Goal: Task Accomplishment & Management: Manage account settings

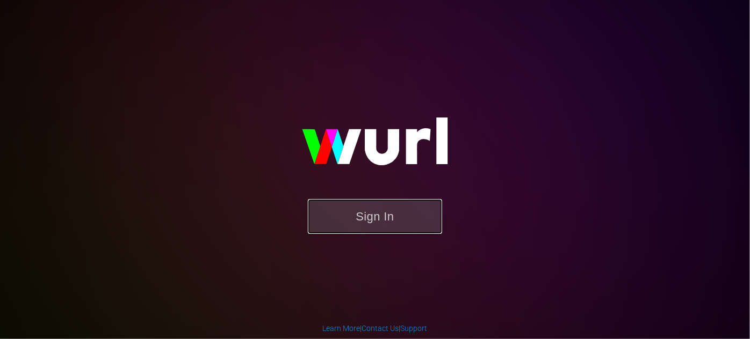
click at [362, 216] on button "Sign In" at bounding box center [375, 216] width 134 height 35
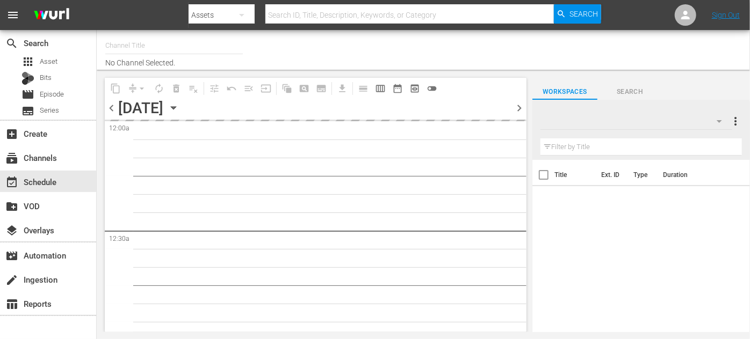
type input "ROKU-US -SPARK TV (1077)"
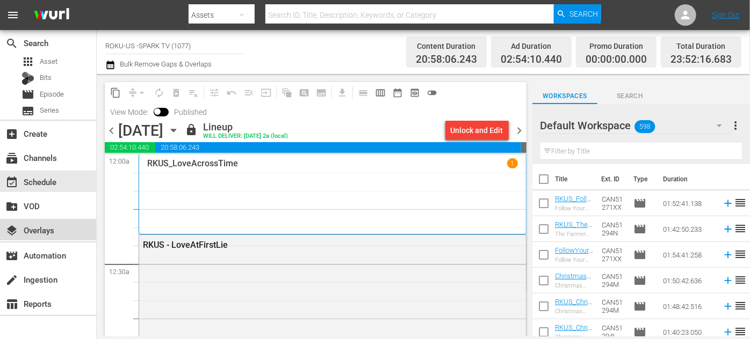
click at [33, 230] on div "layers Overlays" at bounding box center [30, 229] width 60 height 10
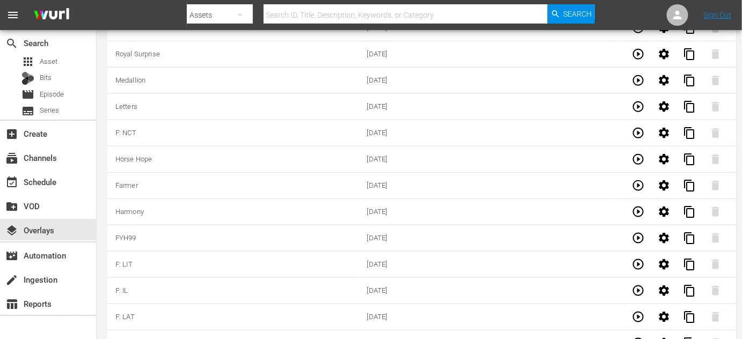
scroll to position [3056, 0]
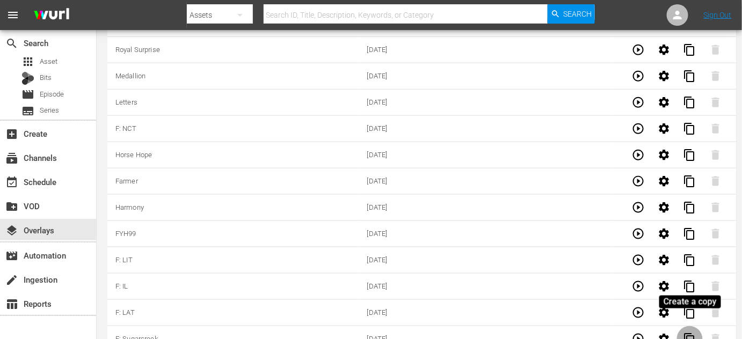
click at [693, 333] on span "content_copy" at bounding box center [690, 339] width 13 height 13
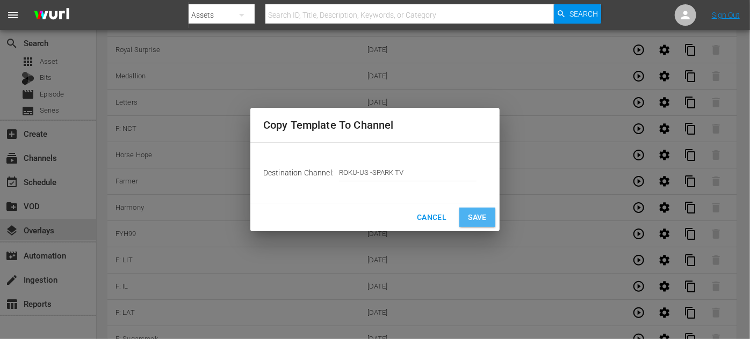
click at [478, 213] on span "Save" at bounding box center [477, 217] width 19 height 13
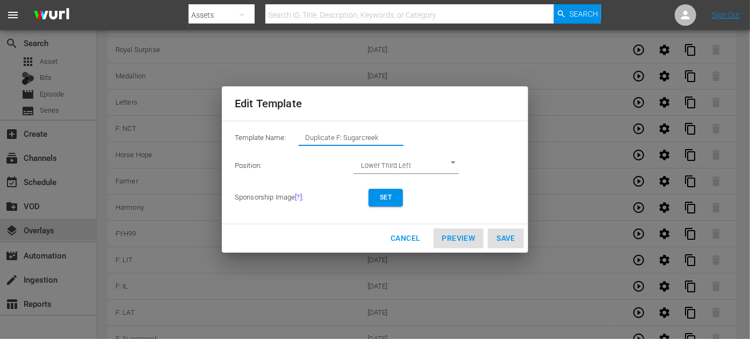
drag, startPoint x: 374, startPoint y: 135, endPoint x: 266, endPoint y: 134, distance: 107.4
click at [266, 134] on div "Template Name: Duplicate F: Sugarcreek" at bounding box center [375, 140] width 280 height 21
type input "D"
type input "Coming Soon Dishing"
click at [388, 198] on span "Set" at bounding box center [385, 197] width 17 height 11
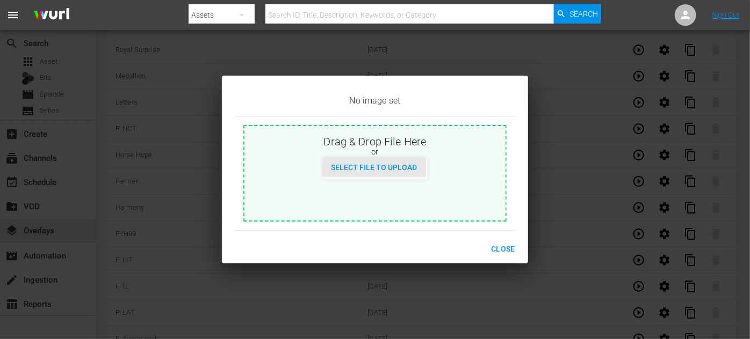
click at [378, 165] on span "Select File to Upload" at bounding box center [374, 167] width 103 height 9
type input "C:\fakepath\DishingUpLove_October2025.jpg"
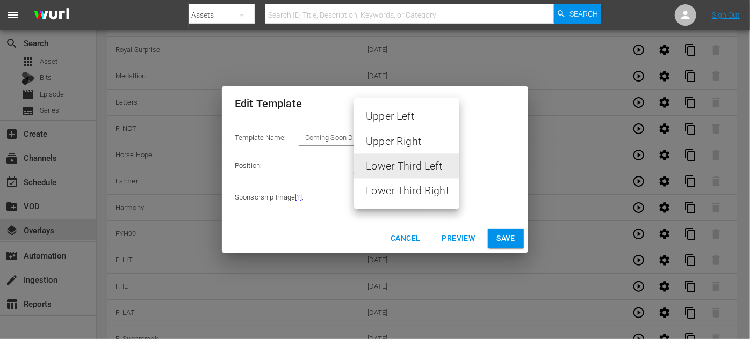
click at [511, 159] on div at bounding box center [375, 169] width 750 height 339
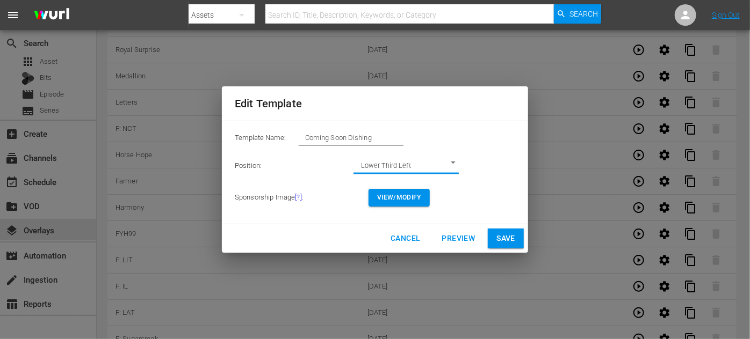
click at [505, 238] on span "Save" at bounding box center [505, 238] width 19 height 13
type input "Duplicate F: Sugarcreek"
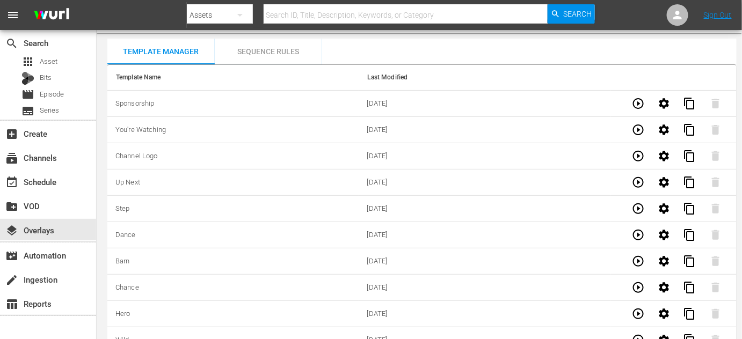
scroll to position [0, 0]
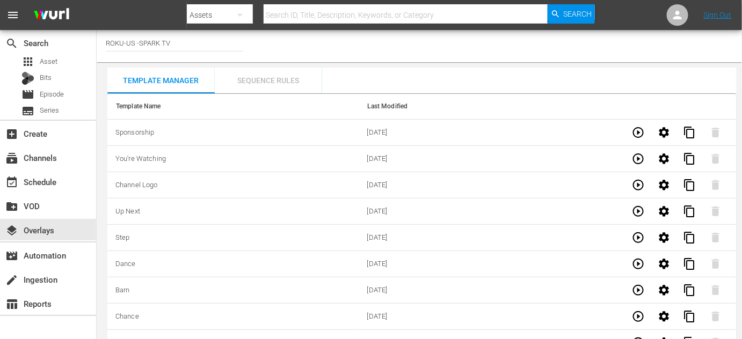
click at [283, 79] on div "Sequence Rules" at bounding box center [268, 81] width 107 height 26
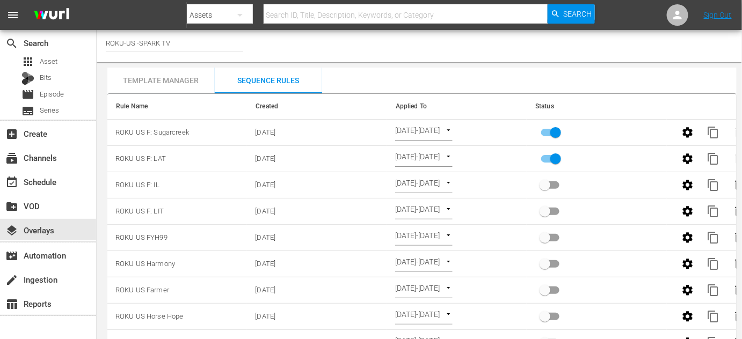
drag, startPoint x: 138, startPoint y: 84, endPoint x: 141, endPoint y: 78, distance: 6.3
click at [138, 84] on div "Template Manager" at bounding box center [160, 81] width 107 height 26
click at [141, 78] on div "Template Manager" at bounding box center [160, 81] width 107 height 26
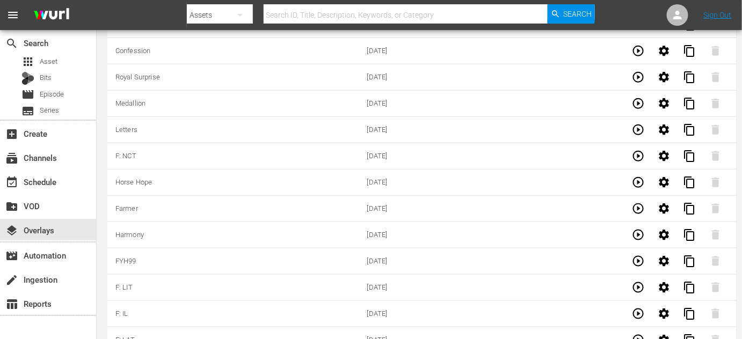
scroll to position [3083, 0]
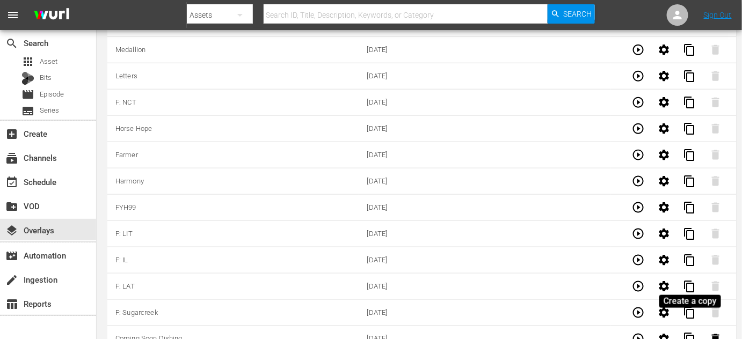
click at [689, 333] on span "content_copy" at bounding box center [690, 339] width 13 height 13
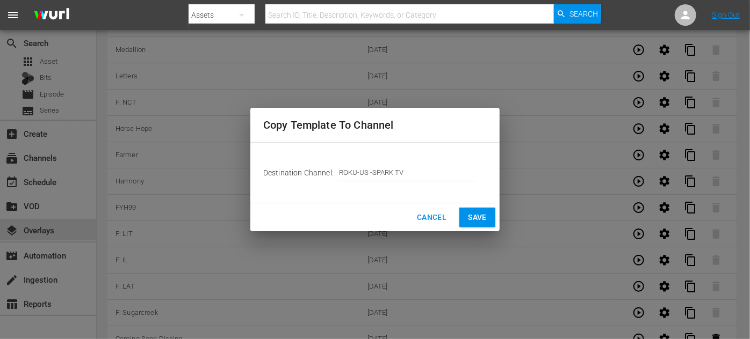
click at [473, 220] on span "Save" at bounding box center [477, 217] width 19 height 13
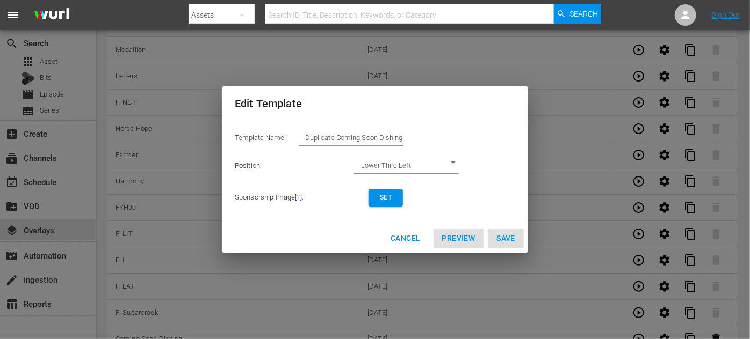
click at [403, 135] on input "Duplicate Coming Soon Dishing" at bounding box center [351, 138] width 105 height 15
drag, startPoint x: 404, startPoint y: 135, endPoint x: 280, endPoint y: 134, distance: 123.5
click at [280, 134] on div "Template Name: Duplicate Coming Soon Dishing" at bounding box center [375, 140] width 280 height 21
type input "F: Scents"
click at [461, 235] on div "Cancel Preview Save" at bounding box center [375, 238] width 306 height 28
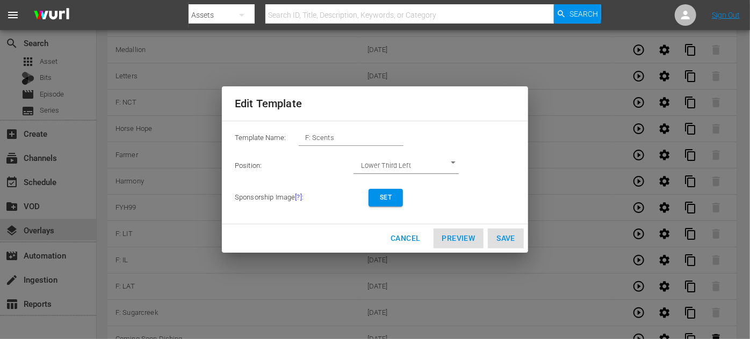
click at [467, 238] on div "Cancel Preview Save" at bounding box center [375, 238] width 306 height 28
click at [457, 235] on div "Cancel Preview Save" at bounding box center [375, 238] width 306 height 28
click at [385, 195] on span "Set" at bounding box center [385, 197] width 17 height 11
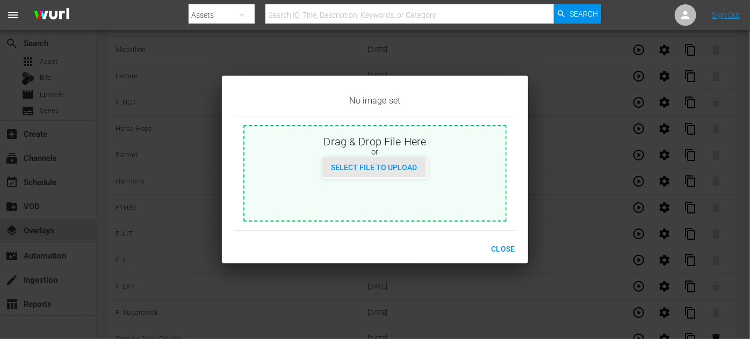
click at [390, 174] on div "Select File to Upload" at bounding box center [374, 168] width 103 height 20
type input "C:\fakepath\ScentsAndSensibility_EN-Feature-[DATE].jpg"
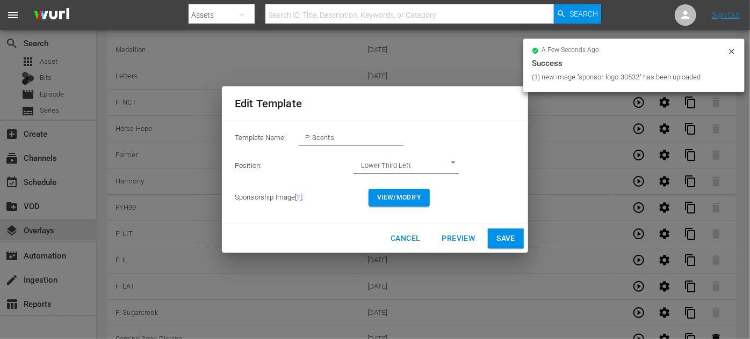
click at [461, 238] on span "Preview" at bounding box center [458, 238] width 33 height 13
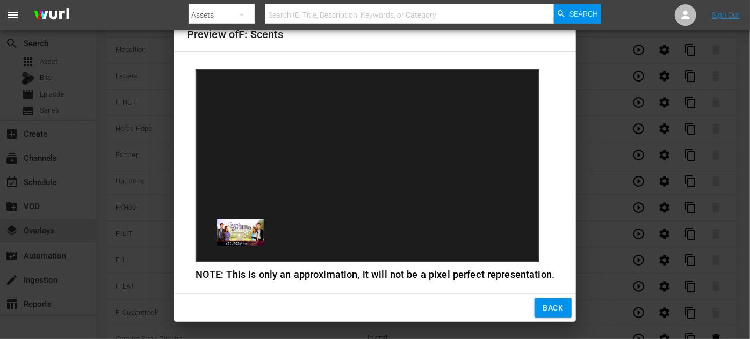
click at [559, 305] on span "Back" at bounding box center [553, 308] width 20 height 13
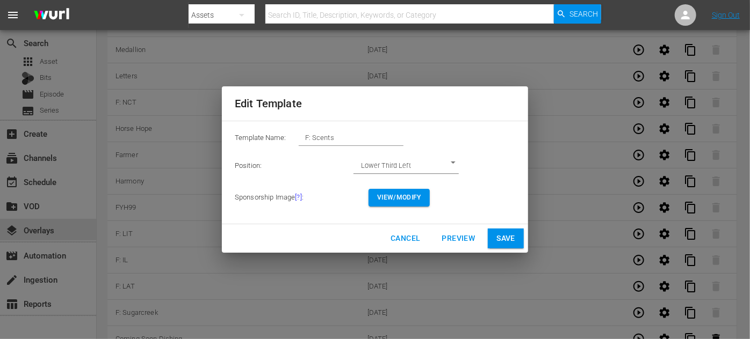
click at [511, 241] on span "Save" at bounding box center [505, 238] width 19 height 13
type input "Duplicate Coming Soon Dishing"
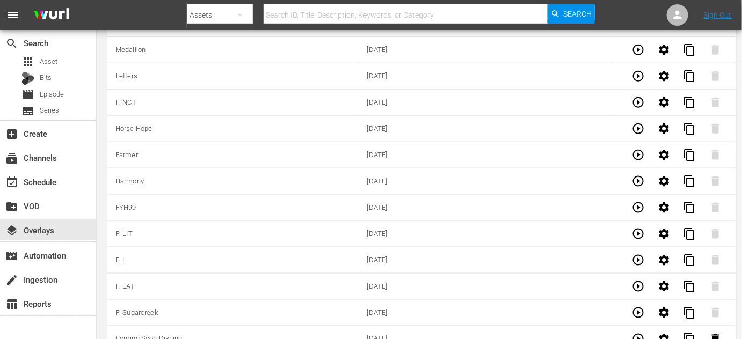
scroll to position [3109, 0]
click at [666, 308] on icon "button" at bounding box center [665, 313] width 10 height 10
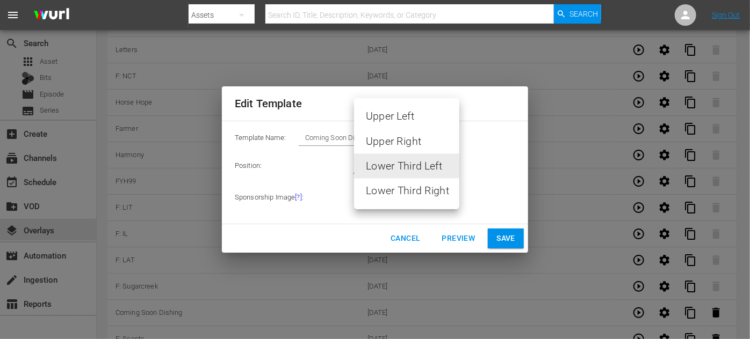
click at [426, 193] on li "Lower Third Right" at bounding box center [406, 191] width 105 height 25
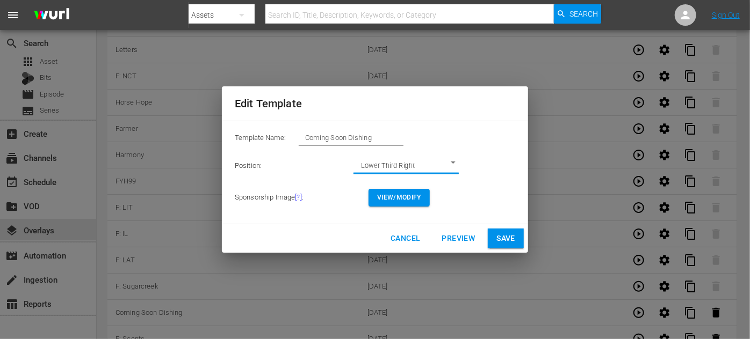
click at [510, 242] on span "Save" at bounding box center [505, 238] width 19 height 13
type input "LOWER_THIRD_LEFT"
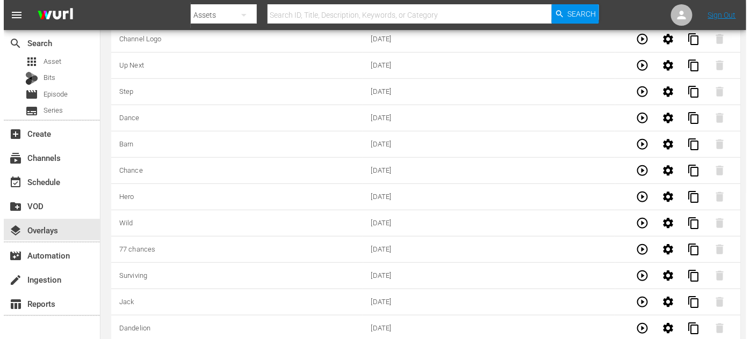
scroll to position [0, 0]
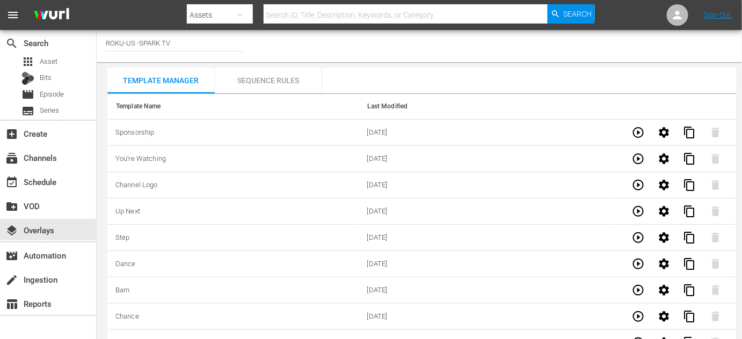
click at [263, 77] on div "Sequence Rules" at bounding box center [268, 81] width 107 height 26
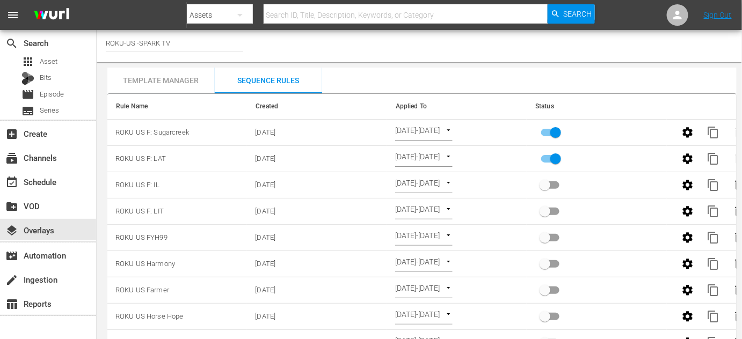
click at [560, 160] on input "primary checkbox" at bounding box center [555, 161] width 61 height 20
checkbox input "false"
click at [713, 133] on span "content_copy" at bounding box center [713, 132] width 13 height 13
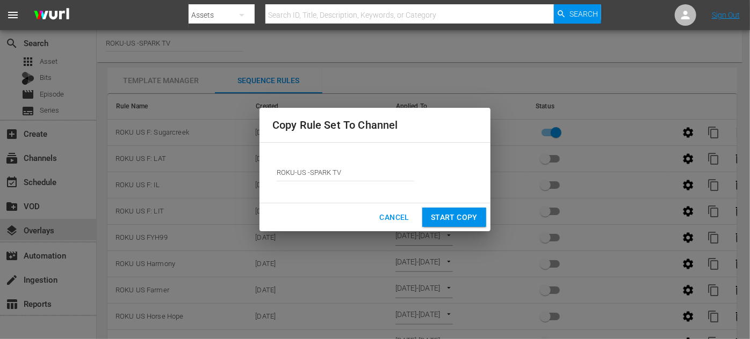
click at [465, 214] on span "Start Copy" at bounding box center [454, 217] width 47 height 13
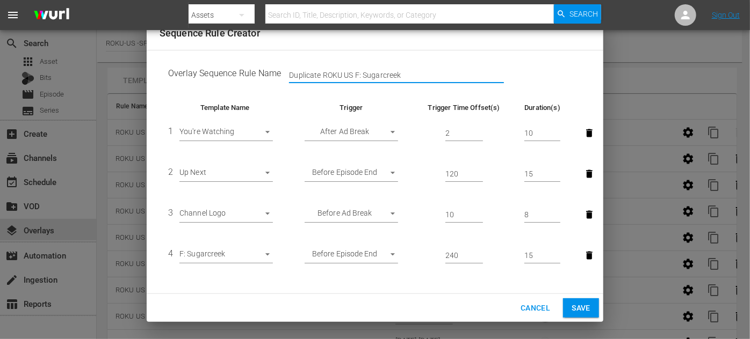
drag, startPoint x: 322, startPoint y: 74, endPoint x: 223, endPoint y: 69, distance: 99.5
click at [223, 69] on td "Overlay Sequence Rule Name Duplicate ROKU US F: Sugarcreek" at bounding box center [375, 75] width 431 height 33
drag, startPoint x: 372, startPoint y: 76, endPoint x: 337, endPoint y: 73, distance: 35.1
click at [336, 73] on input "ROKU US F: Sugarcreek" at bounding box center [396, 76] width 215 height 16
type input "ROKU US F: Scents"
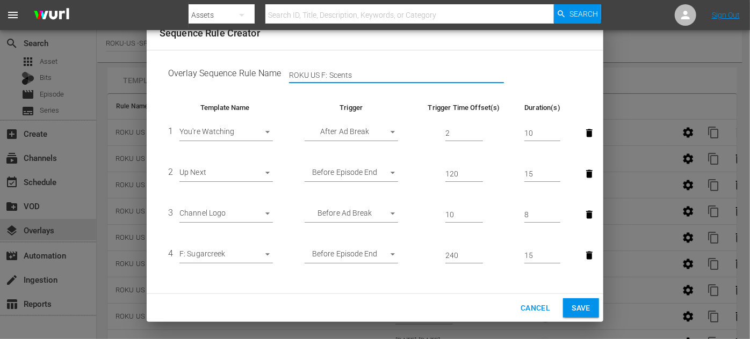
click at [267, 253] on body "menu Search By Assets Search ID, Title, Description, Keywords, or Category Sear…" at bounding box center [375, 169] width 750 height 339
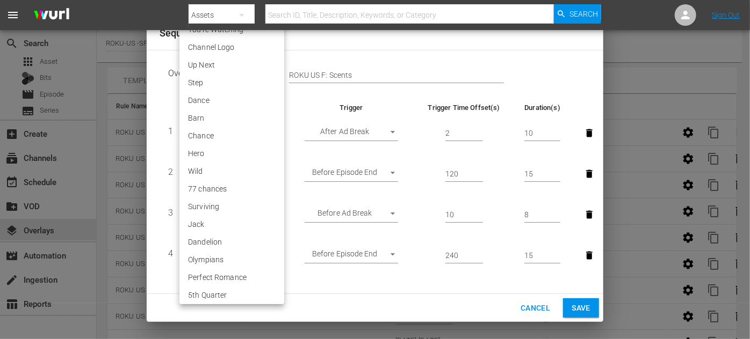
scroll to position [1918, 0]
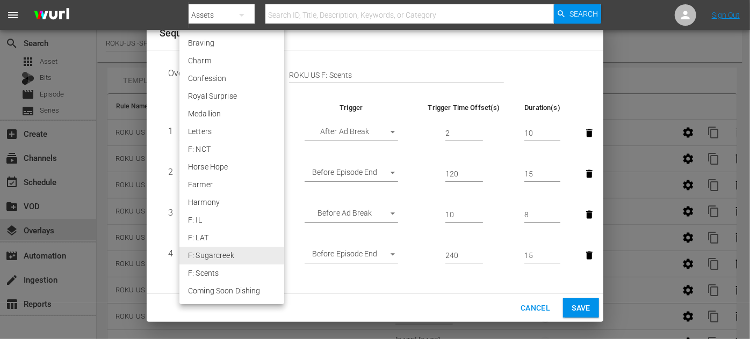
click at [233, 272] on li "F: Scents" at bounding box center [231, 274] width 105 height 18
type input "30532"
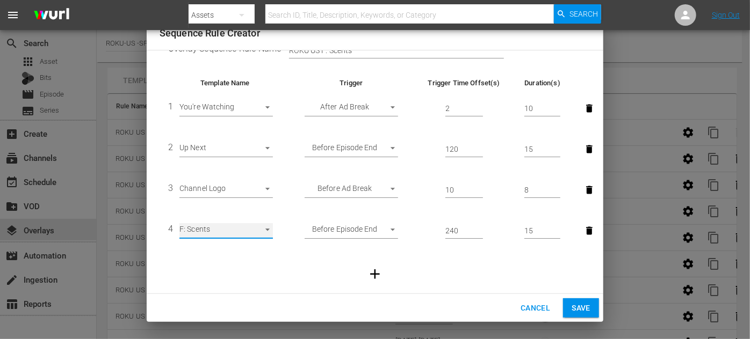
scroll to position [37, 0]
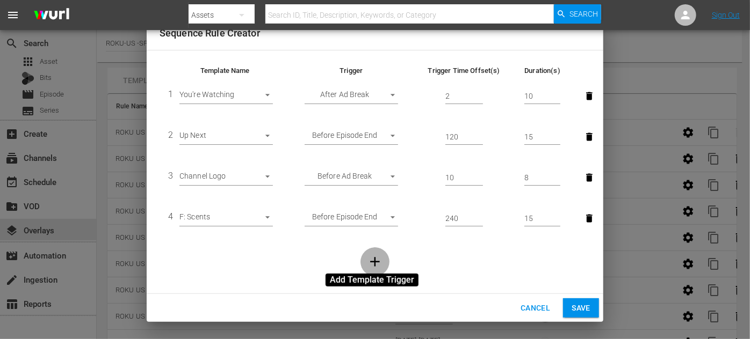
click at [372, 260] on icon "button" at bounding box center [375, 262] width 16 height 16
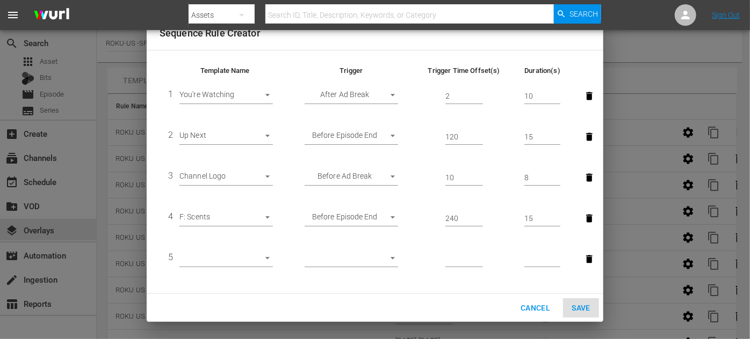
click at [271, 257] on body "menu Search By Assets Search ID, Title, Description, Keywords, or Category Sear…" at bounding box center [375, 169] width 750 height 339
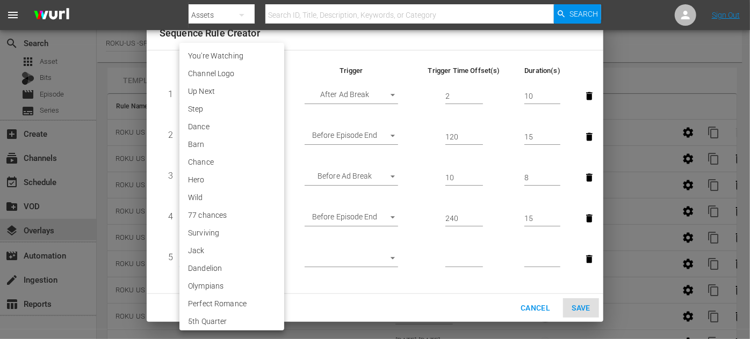
click at [266, 260] on li "Dandelion" at bounding box center [231, 269] width 105 height 18
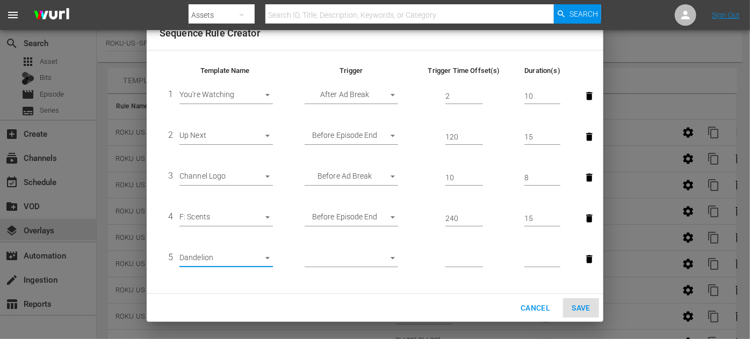
click at [266, 260] on body "menu Search By Assets Search ID, Title, Description, Keywords, or Category Sear…" at bounding box center [375, 169] width 750 height 339
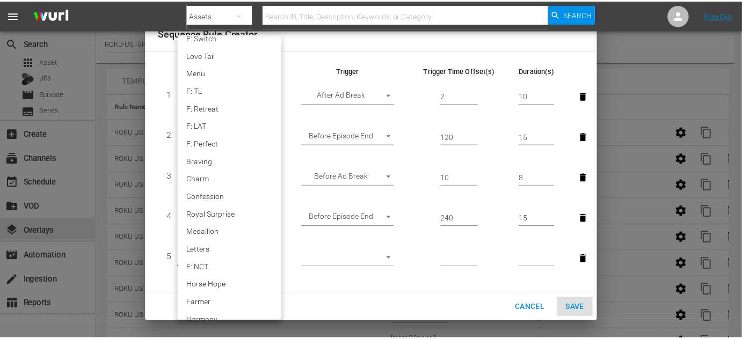
scroll to position [1918, 0]
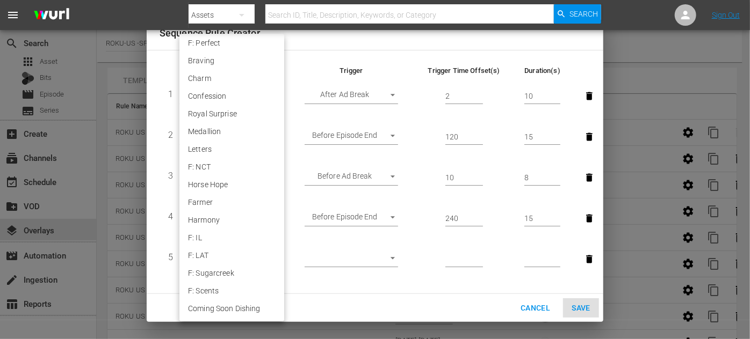
click at [244, 303] on li "Coming Soon Dishing" at bounding box center [231, 309] width 105 height 18
type input "30531"
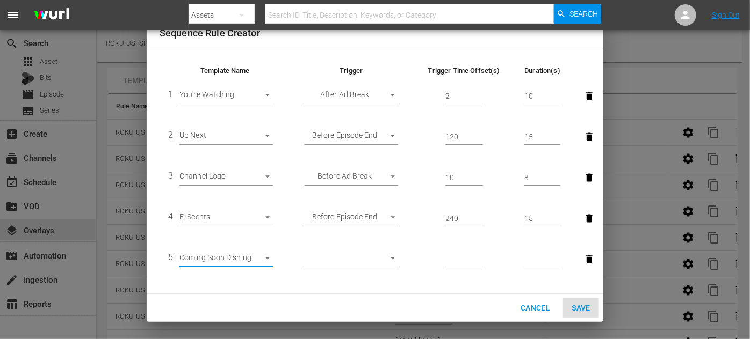
click at [386, 257] on body "menu Search By Assets Search ID, Title, Description, Keywords, or Category Sear…" at bounding box center [375, 169] width 750 height 339
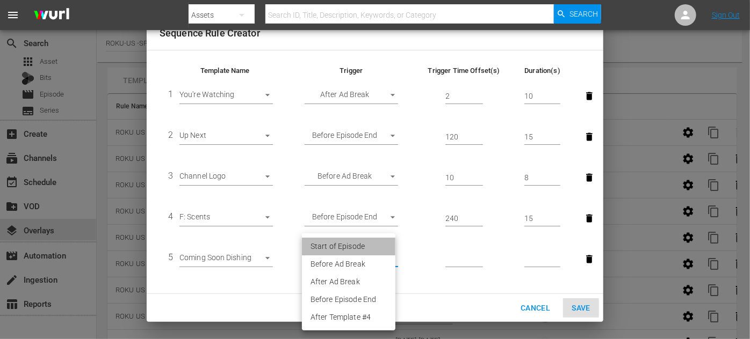
click at [347, 249] on li "Start of Episode" at bounding box center [348, 247] width 93 height 18
type input "START_OF_EPISODE"
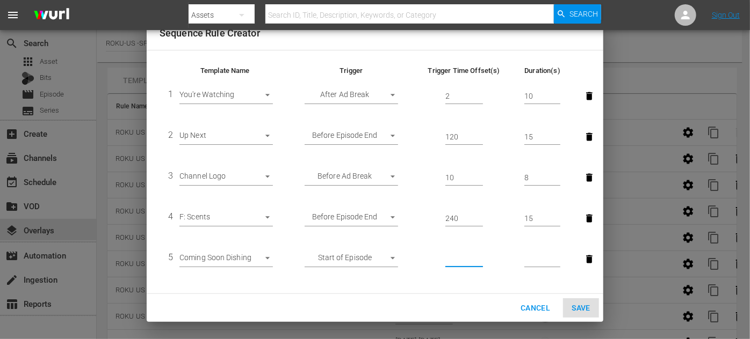
click at [452, 258] on input "number" at bounding box center [464, 260] width 38 height 16
type input "2"
type input "300"
click at [531, 253] on input "number" at bounding box center [542, 260] width 36 height 16
type input "15"
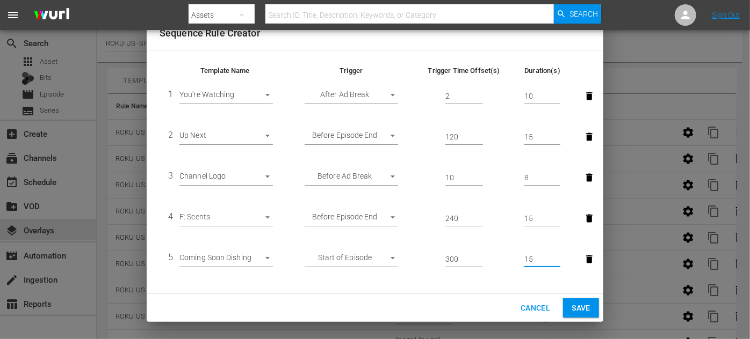
drag, startPoint x: 584, startPoint y: 311, endPoint x: 578, endPoint y: 312, distance: 5.9
click at [584, 311] on span "Save" at bounding box center [580, 308] width 19 height 13
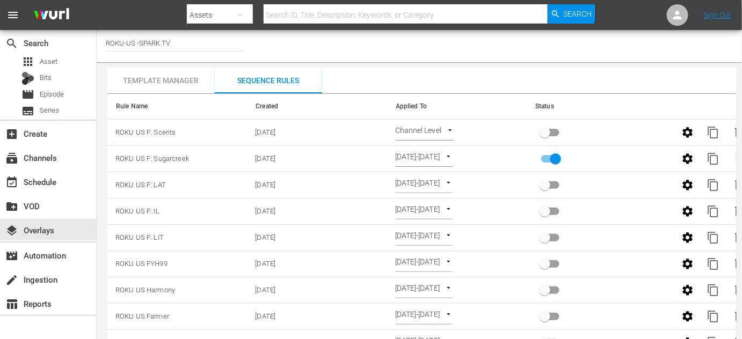
click at [454, 130] on body "menu Search By Assets Search ID, Title, Description, Keywords, or Category Sear…" at bounding box center [371, 169] width 742 height 339
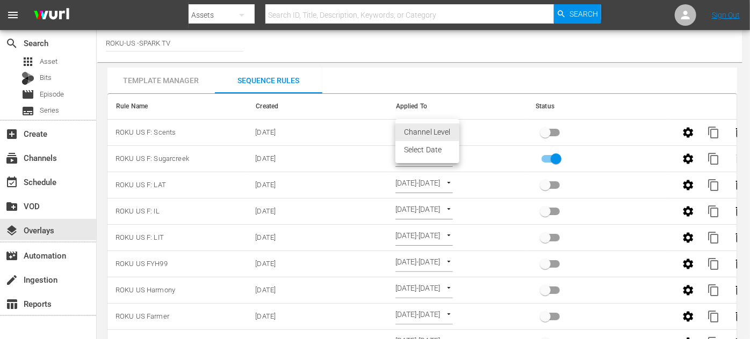
click at [431, 151] on li "Select Date" at bounding box center [427, 150] width 64 height 18
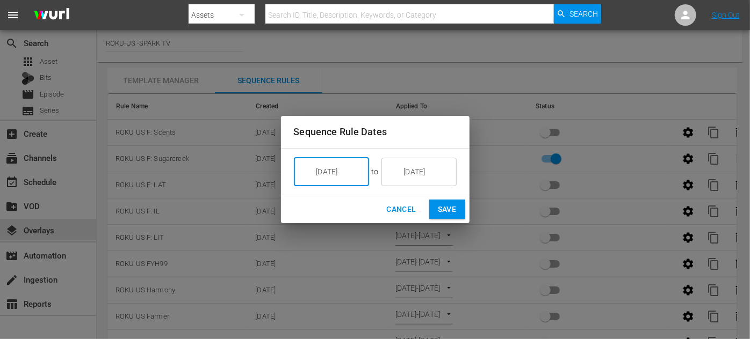
click at [351, 171] on input "[DATE]" at bounding box center [339, 171] width 60 height 29
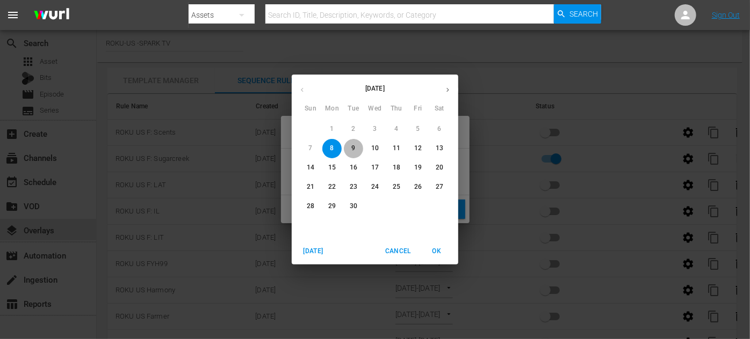
click at [353, 147] on p "9" at bounding box center [353, 148] width 4 height 9
type input "[DATE]"
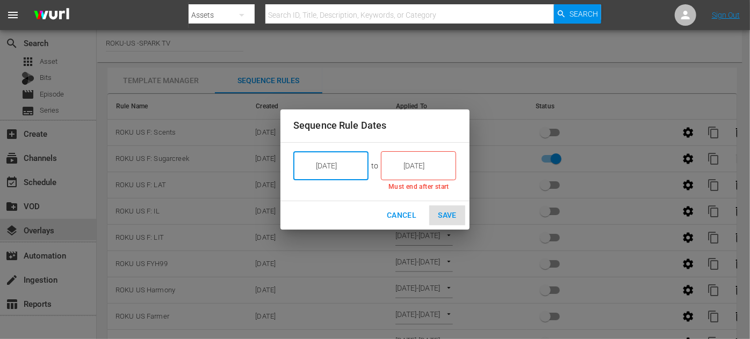
click at [444, 166] on input "[DATE]" at bounding box center [426, 165] width 60 height 29
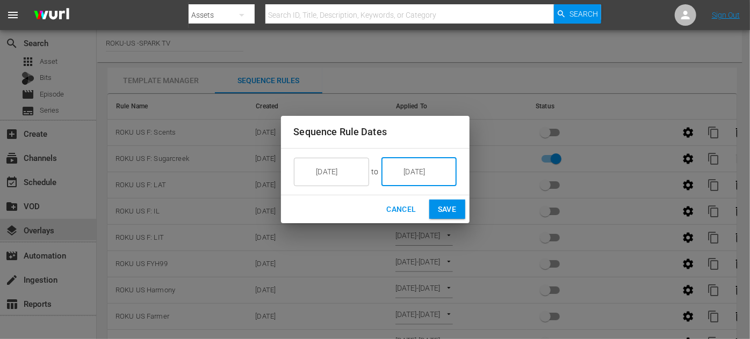
click at [444, 166] on input "[DATE]" at bounding box center [426, 171] width 60 height 29
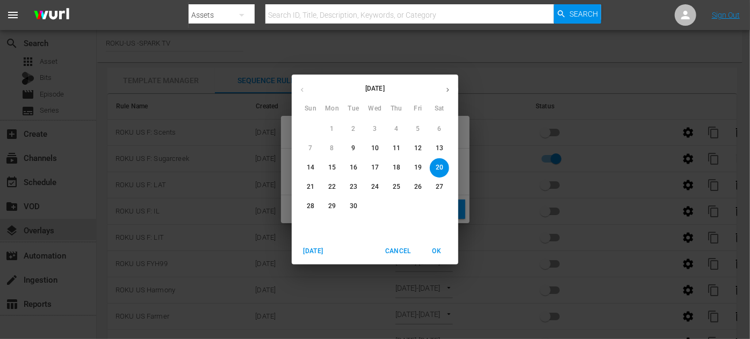
click at [440, 148] on p "13" at bounding box center [440, 148] width 8 height 9
type input "[DATE]"
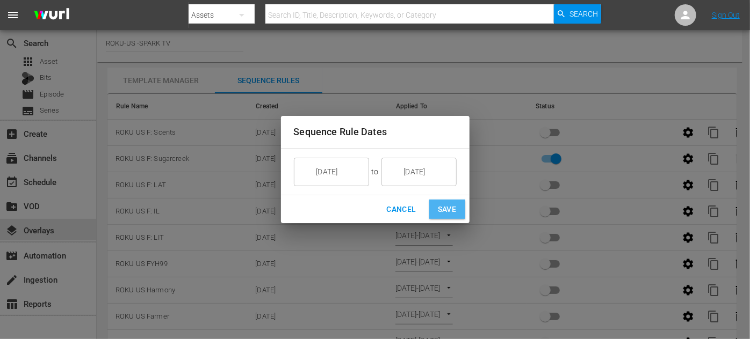
click at [454, 208] on span "Save" at bounding box center [447, 209] width 19 height 13
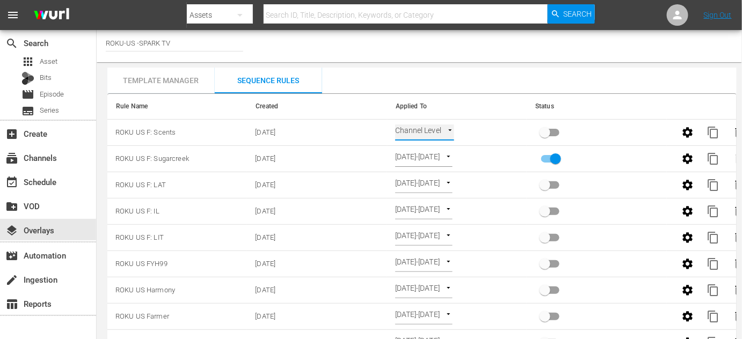
type input "SELECT_DATE"
click at [549, 131] on input "primary checkbox" at bounding box center [545, 135] width 61 height 20
checkbox input "true"
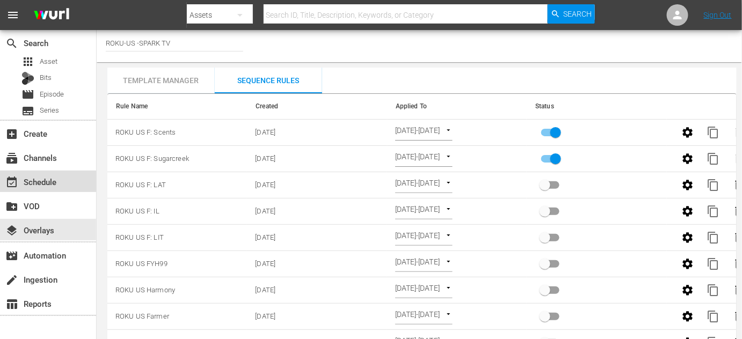
click at [54, 182] on div "event_available Schedule" at bounding box center [30, 181] width 60 height 10
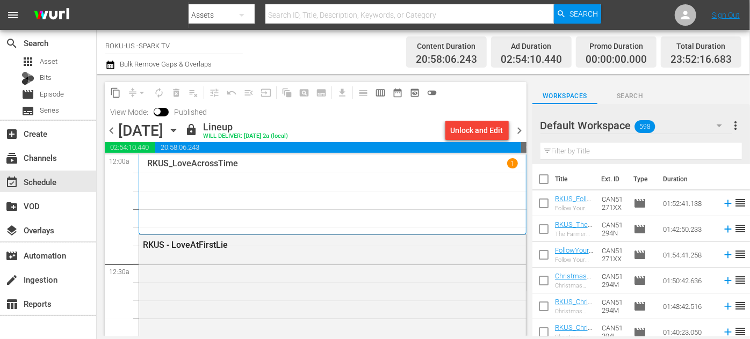
click at [176, 130] on icon "button" at bounding box center [173, 130] width 5 height 3
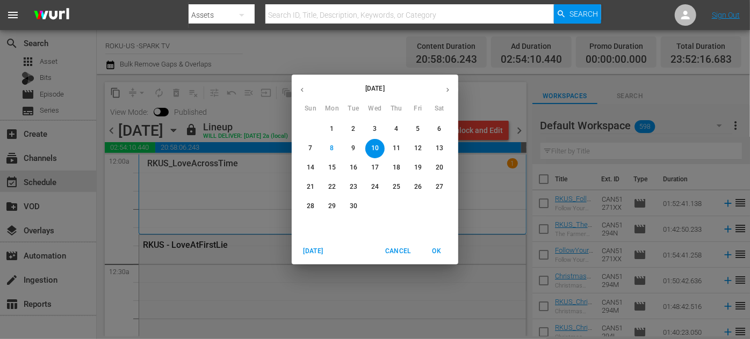
click at [350, 144] on span "9" at bounding box center [353, 148] width 19 height 9
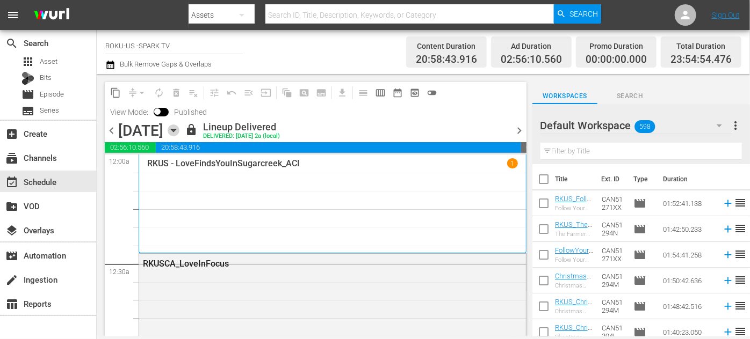
click at [179, 128] on icon "button" at bounding box center [174, 131] width 12 height 12
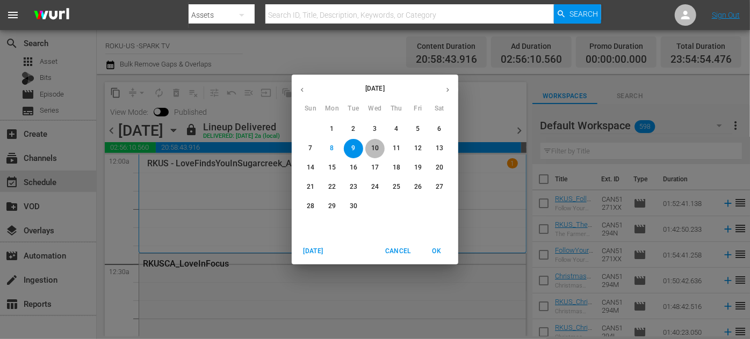
click at [375, 143] on button "10" at bounding box center [374, 148] width 19 height 19
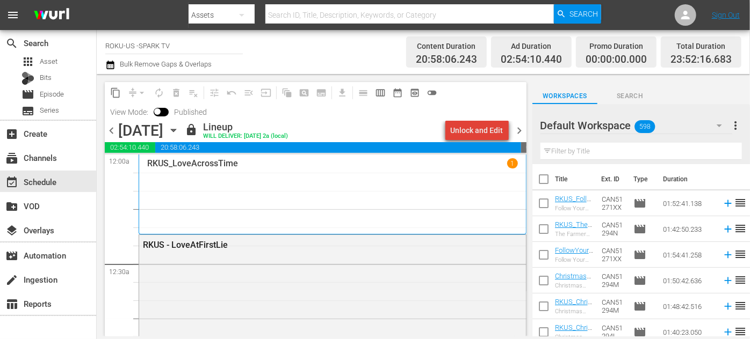
click at [487, 132] on div "Unlock and Edit" at bounding box center [477, 130] width 53 height 19
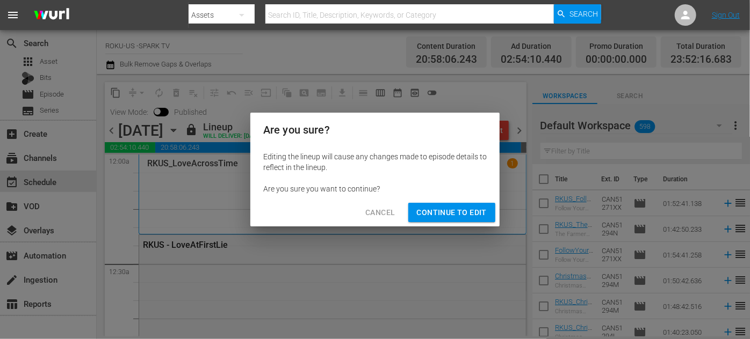
click at [457, 214] on span "Continue to Edit" at bounding box center [452, 212] width 70 height 13
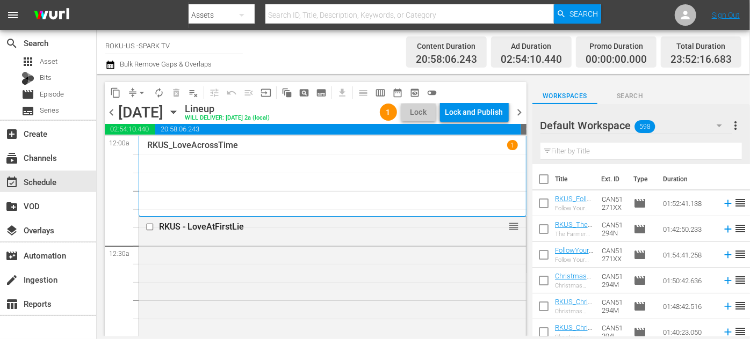
click at [476, 114] on div "Lock and Publish" at bounding box center [474, 112] width 58 height 19
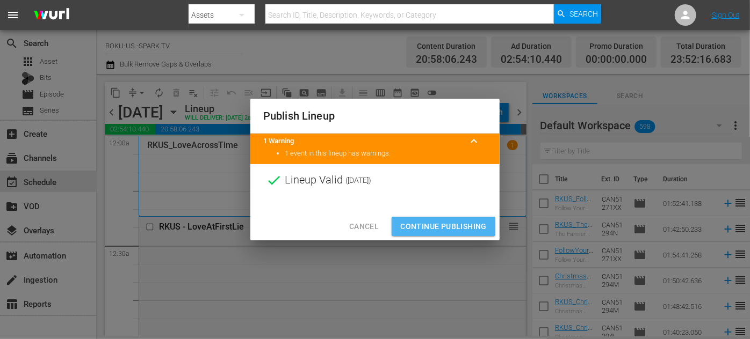
click at [438, 223] on span "Continue Publishing" at bounding box center [443, 226] width 86 height 13
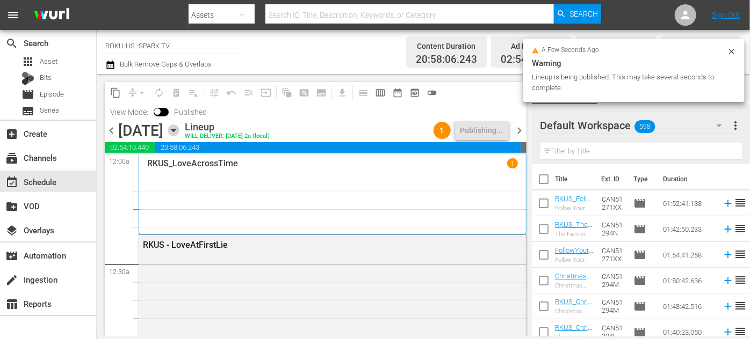
click at [179, 128] on icon "button" at bounding box center [174, 131] width 12 height 12
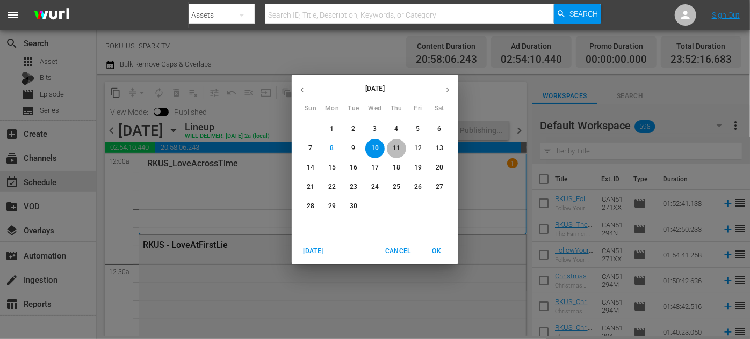
click at [394, 145] on p "11" at bounding box center [397, 148] width 8 height 9
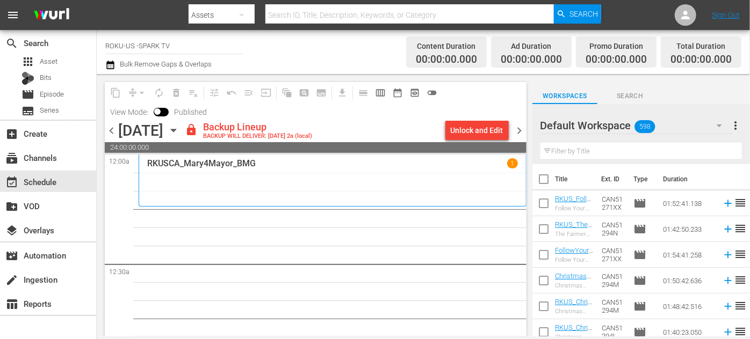
click at [488, 132] on div "Unlock and Edit" at bounding box center [477, 130] width 53 height 19
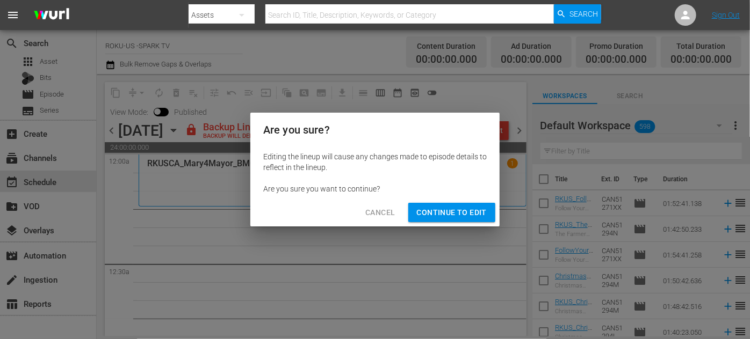
click at [445, 213] on span "Continue to Edit" at bounding box center [452, 212] width 70 height 13
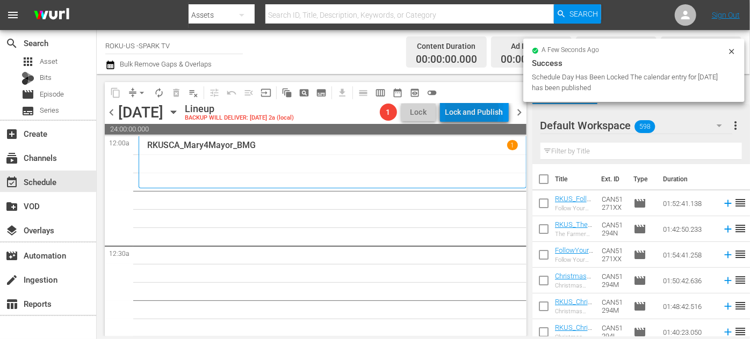
click at [473, 111] on div "Lock and Publish" at bounding box center [474, 112] width 58 height 19
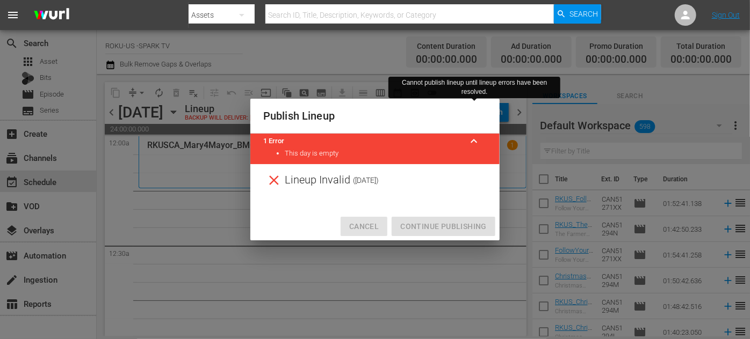
click at [364, 225] on span "Cancel" at bounding box center [364, 226] width 30 height 13
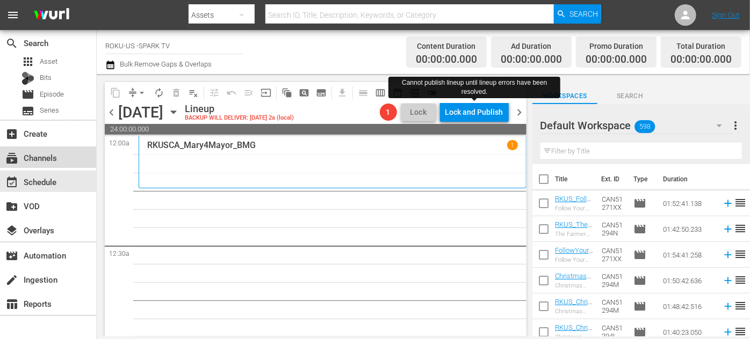
click at [48, 158] on div "subscriptions Channels" at bounding box center [30, 156] width 60 height 10
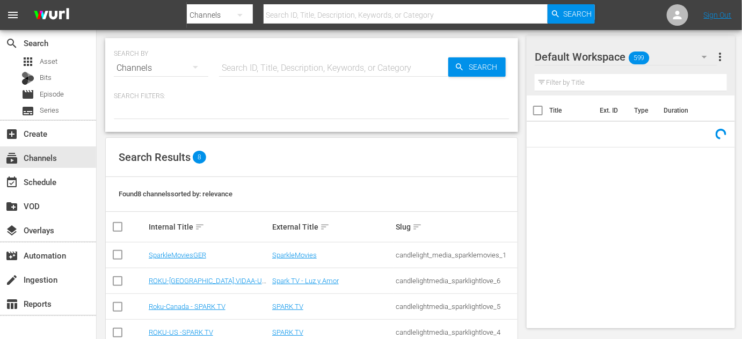
scroll to position [96, 0]
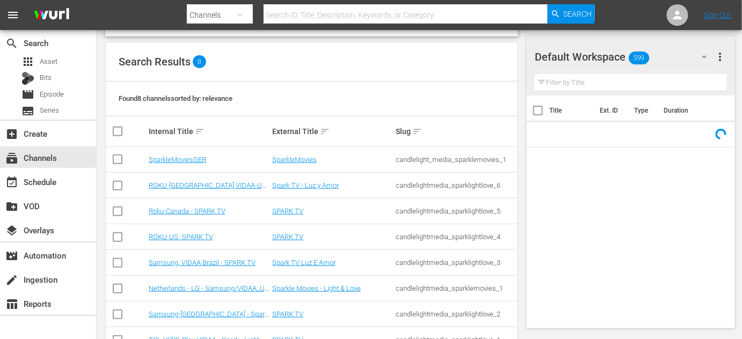
click at [192, 328] on td "TCL-VIZIO-Plex-VIDAA - Spark - Light & Love" at bounding box center [209, 341] width 124 height 26
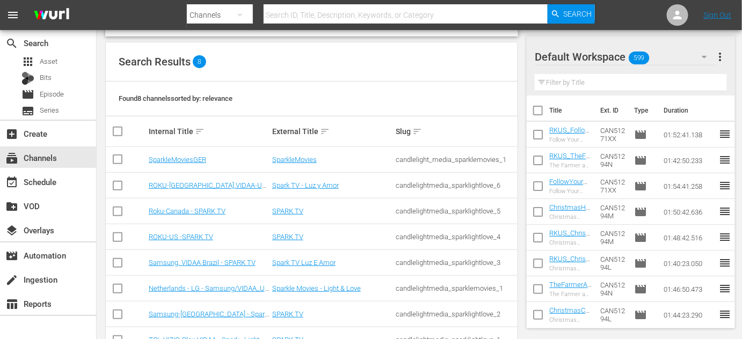
scroll to position [129, 0]
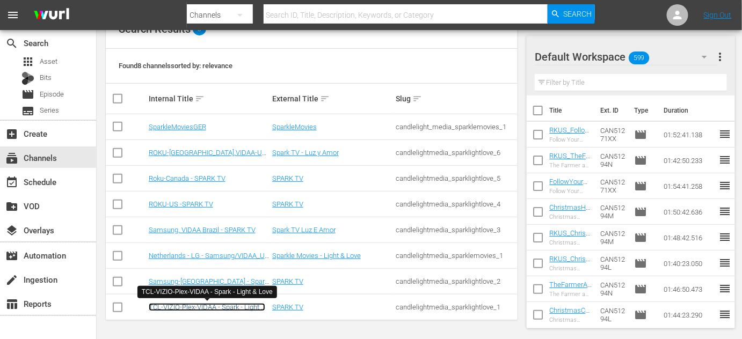
click at [192, 306] on link "TCL-VIZIO-Plex-VIDAA - Spark - Light & Love" at bounding box center [207, 311] width 117 height 16
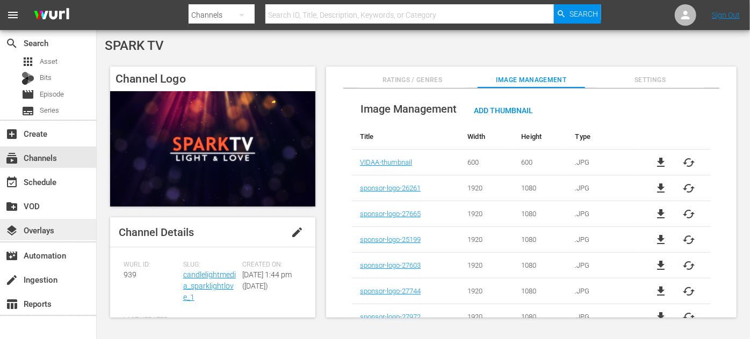
click at [41, 230] on div "layers Overlays" at bounding box center [30, 229] width 60 height 10
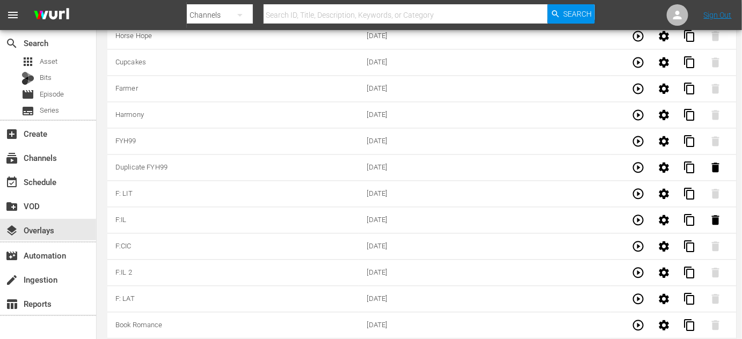
scroll to position [3502, 0]
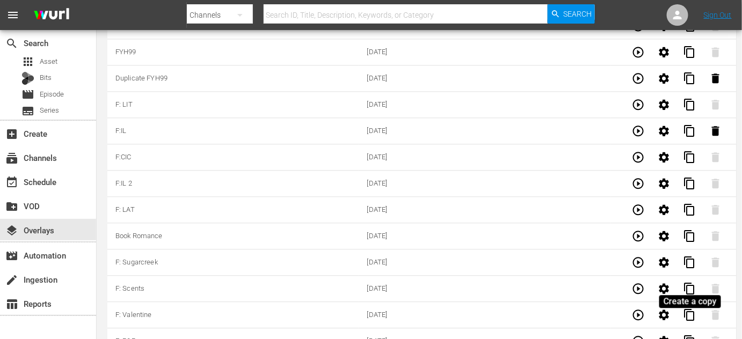
click at [690, 335] on span "content_copy" at bounding box center [690, 341] width 13 height 13
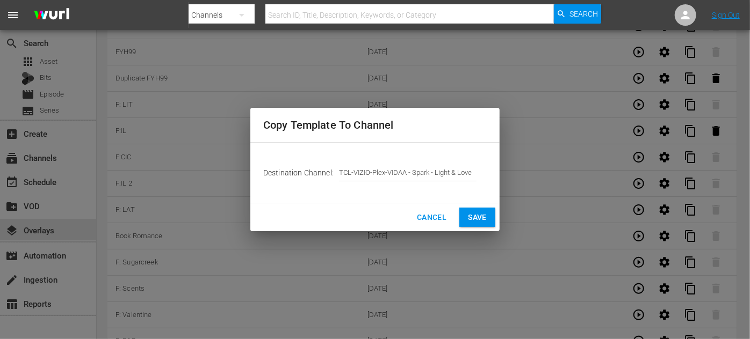
click at [472, 214] on span "Save" at bounding box center [477, 217] width 19 height 13
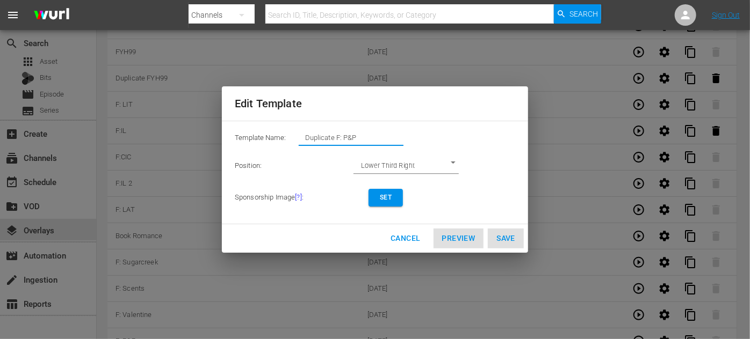
drag, startPoint x: 368, startPoint y: 133, endPoint x: 303, endPoint y: 134, distance: 65.0
click at [303, 134] on input "Duplicate F: P&P" at bounding box center [351, 138] width 105 height 15
type input "Coming Soon Dishing"
click at [389, 199] on span "Set" at bounding box center [385, 197] width 17 height 11
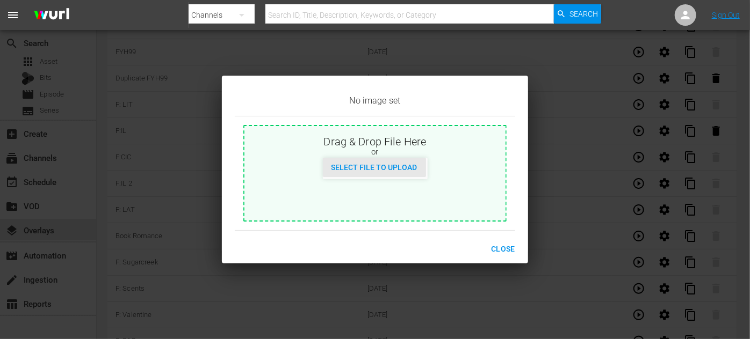
click at [389, 171] on span "Select File to Upload" at bounding box center [374, 167] width 103 height 9
type input "C:\fakepath\DishingUpLove_October2025.jpg"
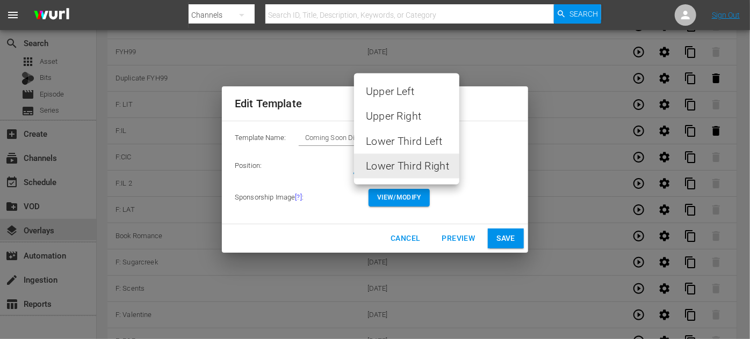
click at [453, 163] on li "Lower Third Right" at bounding box center [406, 166] width 105 height 25
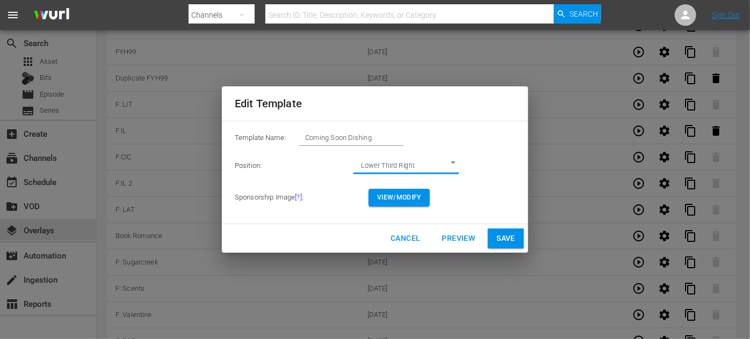
click at [511, 240] on span "Save" at bounding box center [505, 238] width 19 height 13
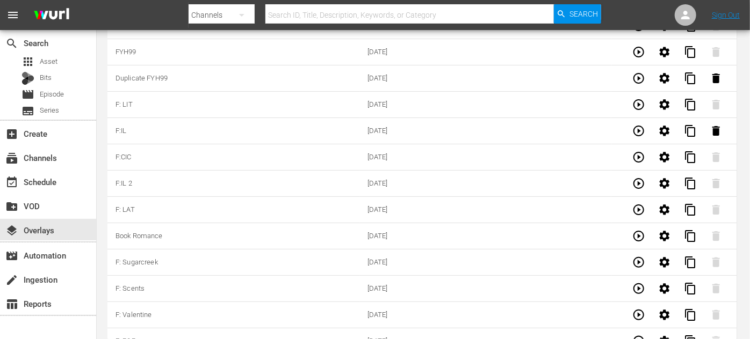
type input "Duplicate F: P&P"
